Goal: Navigation & Orientation: Go to known website

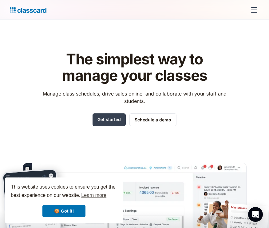
click at [254, 8] on div "menu" at bounding box center [254, 9] width 15 height 15
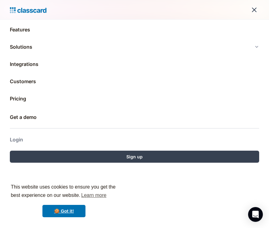
click at [14, 137] on link "Login" at bounding box center [134, 139] width 249 height 15
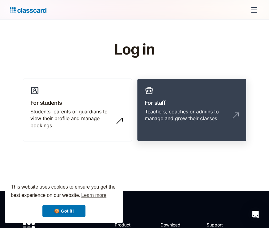
click at [179, 85] on link "For staff Teachers, coaches or admins to manage and grow their classes" at bounding box center [191, 109] width 109 height 63
